Goal: Task Accomplishment & Management: Complete application form

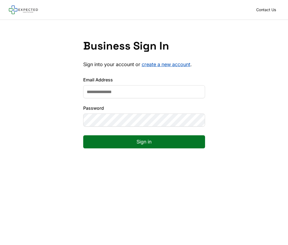
click at [159, 88] on input "Email Address" at bounding box center [144, 91] width 122 height 13
type input "**********"
click at [83, 135] on button "Sign in" at bounding box center [144, 141] width 122 height 13
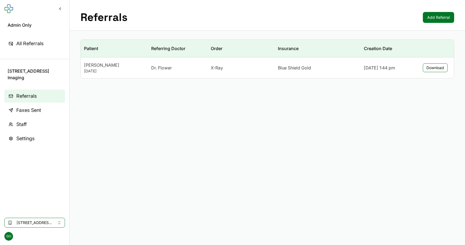
click at [38, 113] on span "Faxes Sent" at bounding box center [28, 110] width 25 height 8
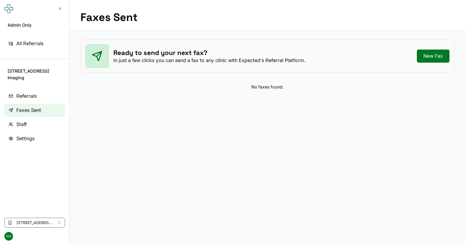
click at [38, 102] on link "Referrals" at bounding box center [34, 95] width 61 height 13
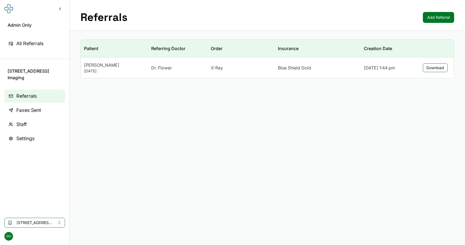
click at [32, 219] on button "[STREET_ADDRESS] Imaging" at bounding box center [34, 223] width 61 height 10
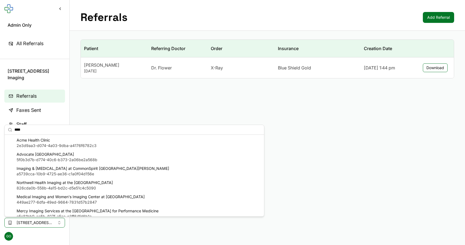
type input "****"
click at [58, 142] on span "Acme Health Clinic" at bounding box center [57, 139] width 80 height 5
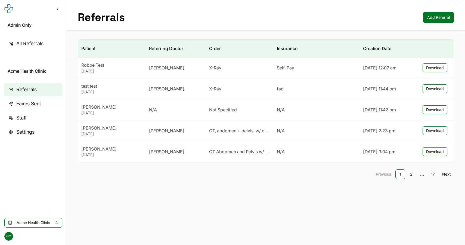
click at [288, 18] on link "Add Referral" at bounding box center [438, 17] width 31 height 11
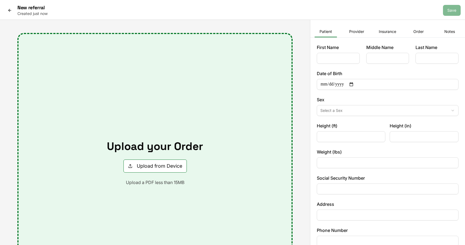
click at [158, 169] on button "Upload from Device" at bounding box center [154, 165] width 63 height 13
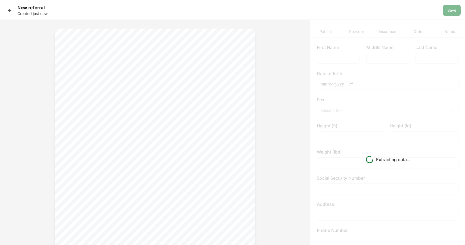
type input "***"
type input "*"
type input "********"
type input "**********"
type input "*"
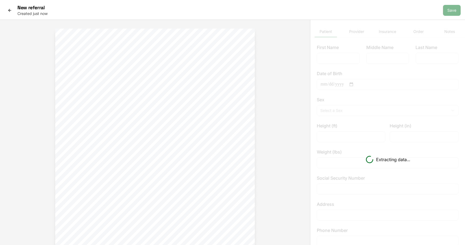
type input "*"
type input "***"
type input "**********"
type input "******"
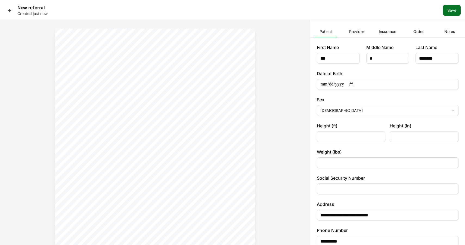
click at [273, 67] on div at bounding box center [155, 162] width 310 height 285
click at [288, 13] on button "Save" at bounding box center [452, 10] width 18 height 11
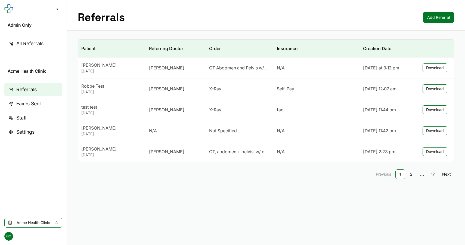
click at [211, 18] on div "Referrals Add Referral" at bounding box center [266, 15] width 398 height 31
click at [10, 237] on span "GO" at bounding box center [8, 236] width 9 height 9
click at [28, 223] on button "Sign Out" at bounding box center [33, 225] width 58 height 10
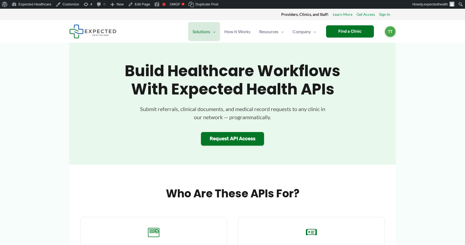
click at [293, 94] on h1 "Build Healthcare Workflows with Expected Health APIs" at bounding box center [232, 80] width 245 height 36
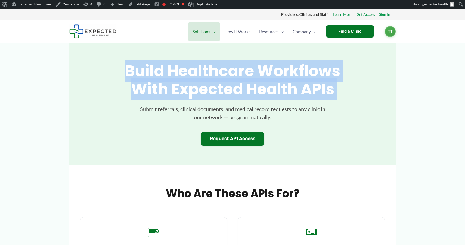
drag, startPoint x: 123, startPoint y: 68, endPoint x: 339, endPoint y: 99, distance: 218.2
click at [339, 99] on div "Build Healthcare Workflows with Expected Health APIs Submit referrals, clinical…" at bounding box center [232, 104] width 305 height 84
click at [170, 111] on p "Submit referrals, clinical documents, and medical record requests to any clinic…" at bounding box center [232, 113] width 190 height 16
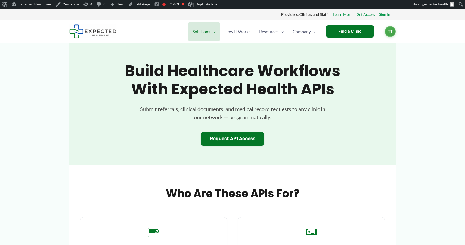
click at [140, 110] on p "Submit referrals, clinical documents, and medical record requests to any clinic…" at bounding box center [232, 113] width 190 height 16
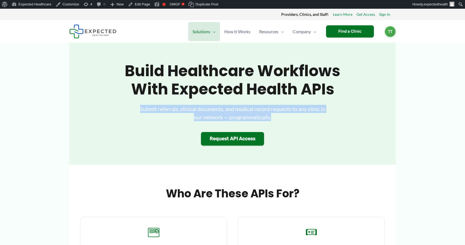
drag, startPoint x: 140, startPoint y: 110, endPoint x: 279, endPoint y: 114, distance: 139.6
click at [279, 114] on p "Submit referrals, clinical documents, and medical record requests to any clinic…" at bounding box center [232, 113] width 190 height 16
drag, startPoint x: 277, startPoint y: 117, endPoint x: 123, endPoint y: 106, distance: 153.8
click at [123, 106] on div "Build Healthcare Workflows with Expected Health APIs Submit referrals, clinical…" at bounding box center [232, 104] width 305 height 84
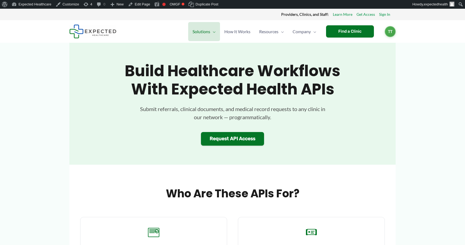
click at [162, 120] on p "Submit referrals, clinical documents, and medical record requests to any clinic…" at bounding box center [232, 113] width 190 height 16
click at [271, 78] on h1 "Build Healthcare Workflows with Expected Health APIs" at bounding box center [232, 80] width 245 height 36
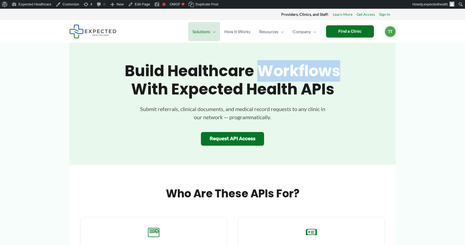
click at [271, 78] on h1 "Build Healthcare Workflows with Expected Health APIs" at bounding box center [232, 80] width 245 height 36
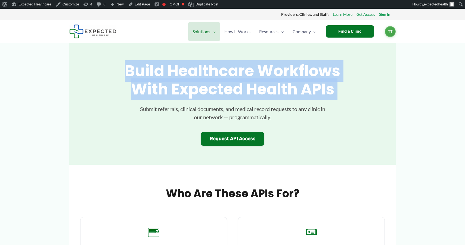
click at [271, 78] on h1 "Build Healthcare Workflows with Expected Health APIs" at bounding box center [232, 80] width 245 height 36
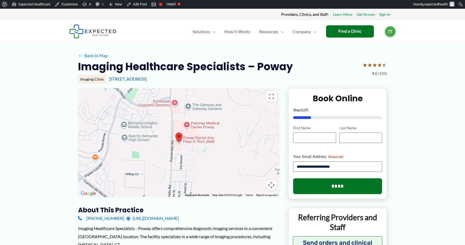
click at [242, 65] on h2 "Imaging Healthcare Specialists – Poway" at bounding box center [185, 66] width 215 height 13
click at [308, 133] on input "First Name" at bounding box center [314, 137] width 43 height 10
click at [268, 61] on h2 "Imaging Healthcare Specialists – Poway" at bounding box center [185, 66] width 215 height 13
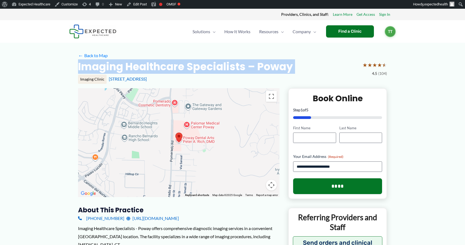
click at [268, 61] on h2 "Imaging Healthcare Specialists – Poway" at bounding box center [185, 66] width 215 height 13
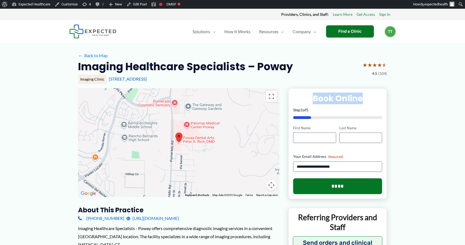
drag, startPoint x: 313, startPoint y: 100, endPoint x: 412, endPoint y: 100, distance: 99.0
click at [237, 86] on div "Imaging Clinic [STREET_ADDRESS]" at bounding box center [232, 82] width 309 height 14
click at [350, 26] on div "Find a Clinic" at bounding box center [350, 31] width 48 height 12
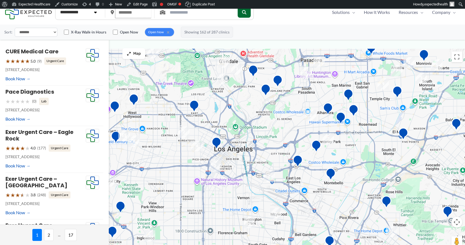
click at [118, 13] on input "text" at bounding box center [133, 13] width 36 height 12
paste input "*****"
type input "*****"
click at [250, 17] on button "submit" at bounding box center [243, 12] width 13 height 11
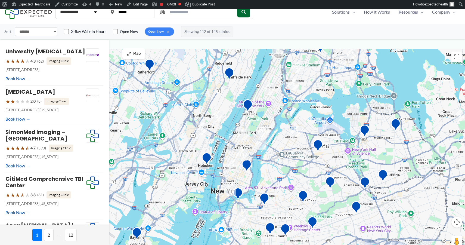
click at [259, 167] on div at bounding box center [232, 151] width 465 height 205
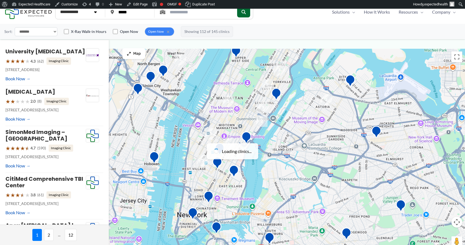
click at [237, 155] on span "Loading clinics..." at bounding box center [237, 151] width 30 height 8
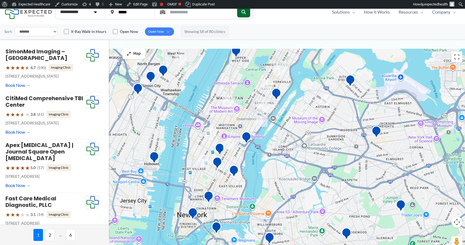
click at [241, 154] on div at bounding box center [232, 151] width 465 height 205
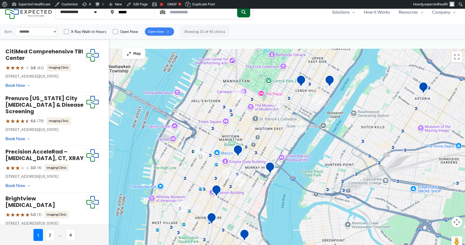
drag, startPoint x: 214, startPoint y: 98, endPoint x: 232, endPoint y: 138, distance: 44.1
click at [232, 138] on div at bounding box center [232, 151] width 465 height 205
click at [200, 116] on div at bounding box center [232, 151] width 465 height 205
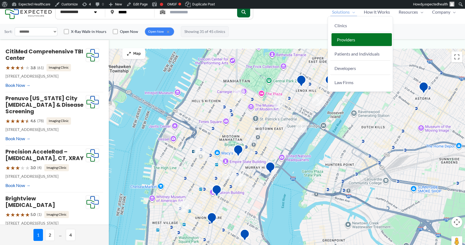
click at [344, 42] on span "Providers" at bounding box center [346, 39] width 18 height 5
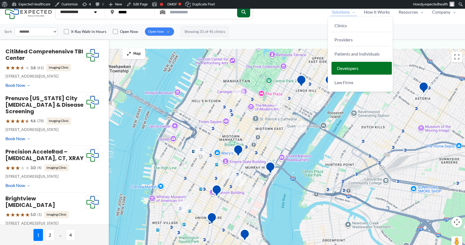
click at [345, 69] on span "Developers" at bounding box center [347, 68] width 21 height 5
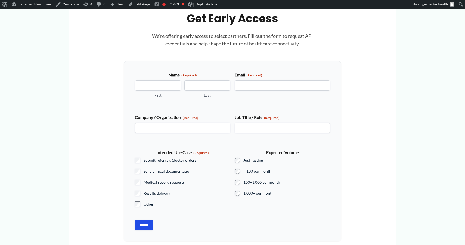
scroll to position [490, 0]
drag, startPoint x: 133, startPoint y: 63, endPoint x: 138, endPoint y: 59, distance: 6.9
click at [133, 63] on div "Get Early Access We're offering early access to select partners. Fill out the f…" at bounding box center [233, 126] width 218 height 230
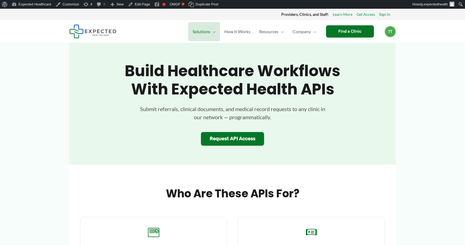
click at [95, 26] on img at bounding box center [92, 31] width 47 height 14
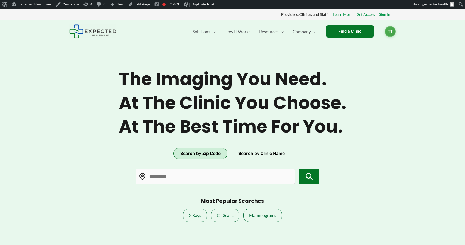
type input "*****"
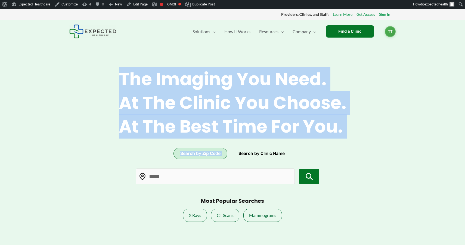
drag, startPoint x: 114, startPoint y: 78, endPoint x: 366, endPoint y: 149, distance: 261.6
click at [366, 149] on section "The imaging you need. At the clinic you choose. At the best time for you. Searc…" at bounding box center [232, 142] width 465 height 245
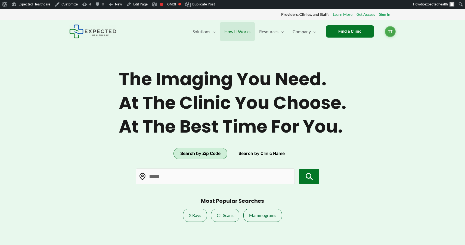
click at [244, 34] on span "How It Works" at bounding box center [237, 31] width 26 height 19
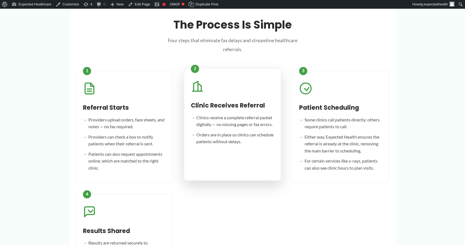
scroll to position [236, 0]
click at [278, 144] on div "Clinic Receives Referral Clinics receive a complete referral packet digitally —…" at bounding box center [232, 125] width 97 height 112
